Goal: Find specific page/section: Find specific page/section

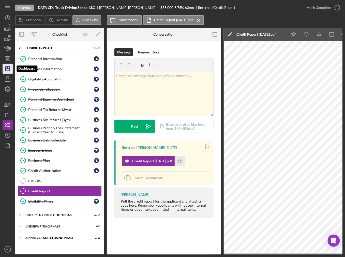
click at [6, 68] on icon "Icon/Dashboard" at bounding box center [7, 68] width 13 height 13
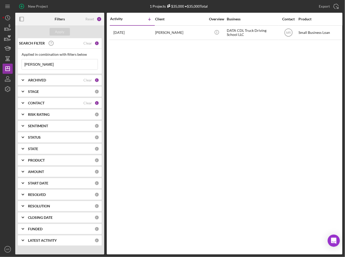
click at [51, 63] on input "[PERSON_NAME]" at bounding box center [60, 64] width 76 height 10
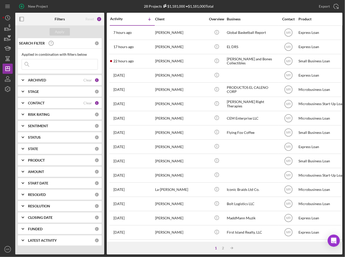
click at [48, 65] on input at bounding box center [60, 64] width 76 height 10
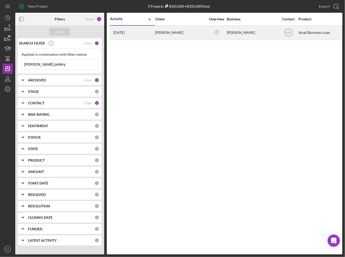
type input "[PERSON_NAME] pottery"
click at [148, 36] on div "[DATE] [PERSON_NAME]" at bounding box center [132, 32] width 45 height 13
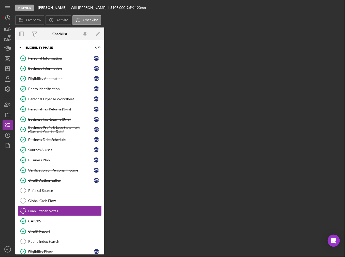
scroll to position [39, 0]
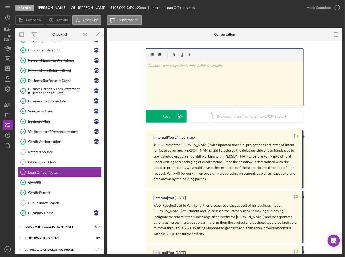
click at [186, 73] on div "v Color teal Color pink Remove color Add row above Add row below Add column bef…" at bounding box center [224, 83] width 157 height 45
click at [291, 68] on p "10/14: Received feedback from [PERSON_NAME] on holding company structure not be…" at bounding box center [225, 68] width 155 height 11
click at [196, 72] on p "10/14: Received feedback from [PERSON_NAME] on holding company structure not be…" at bounding box center [225, 68] width 155 height 11
